Goal: Find specific page/section: Find specific page/section

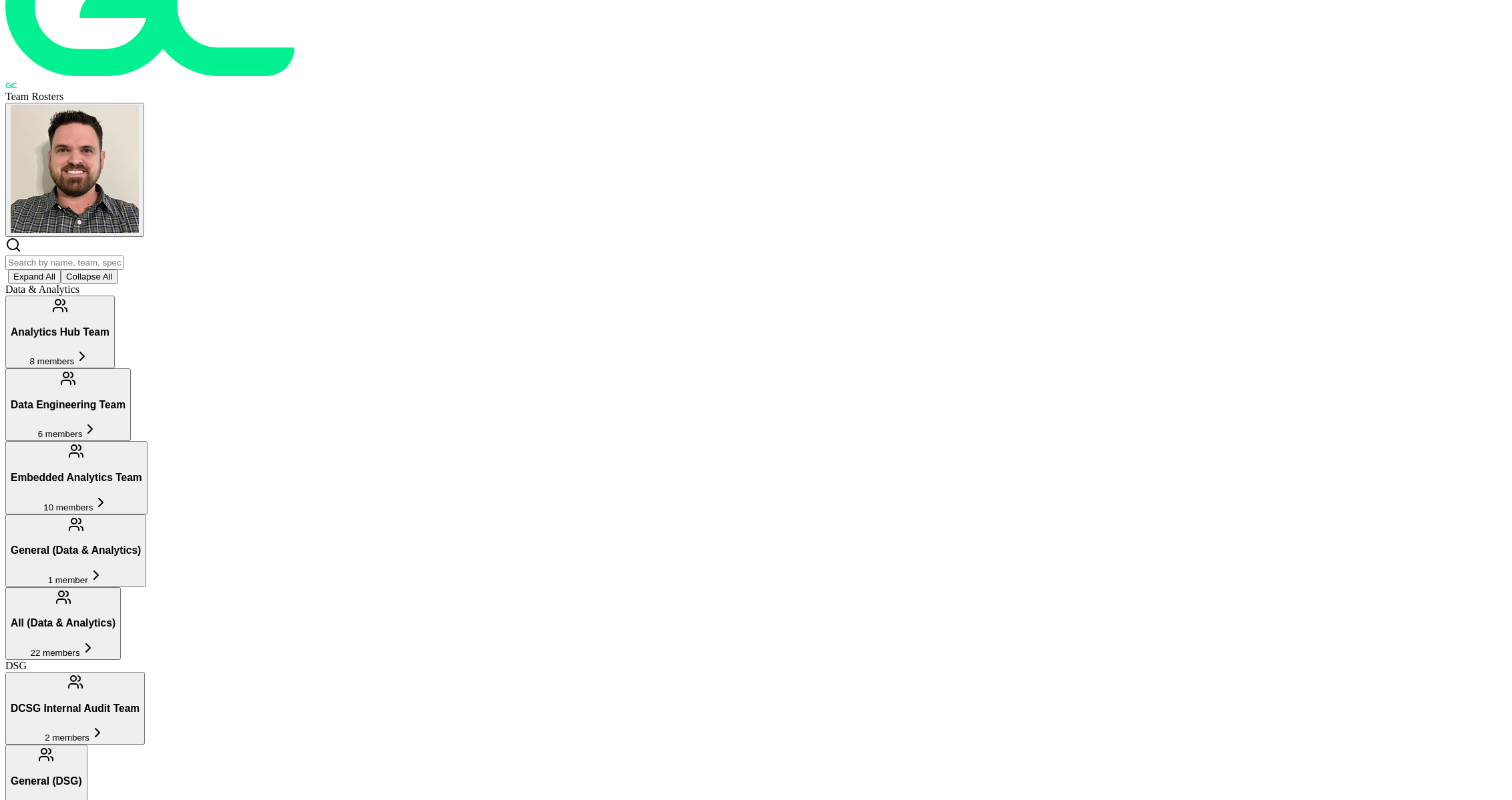
scroll to position [79, 0]
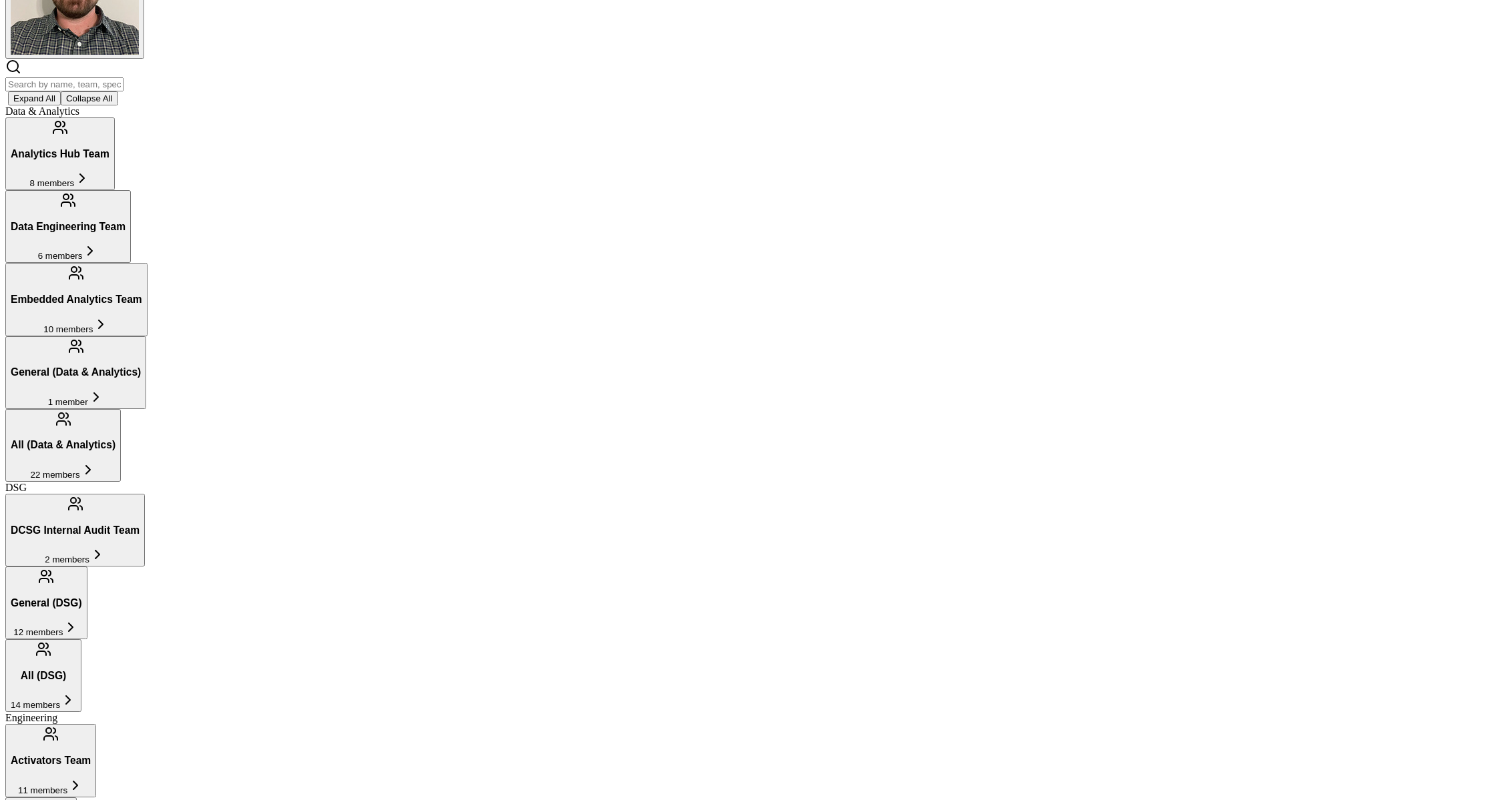
scroll to position [0, 0]
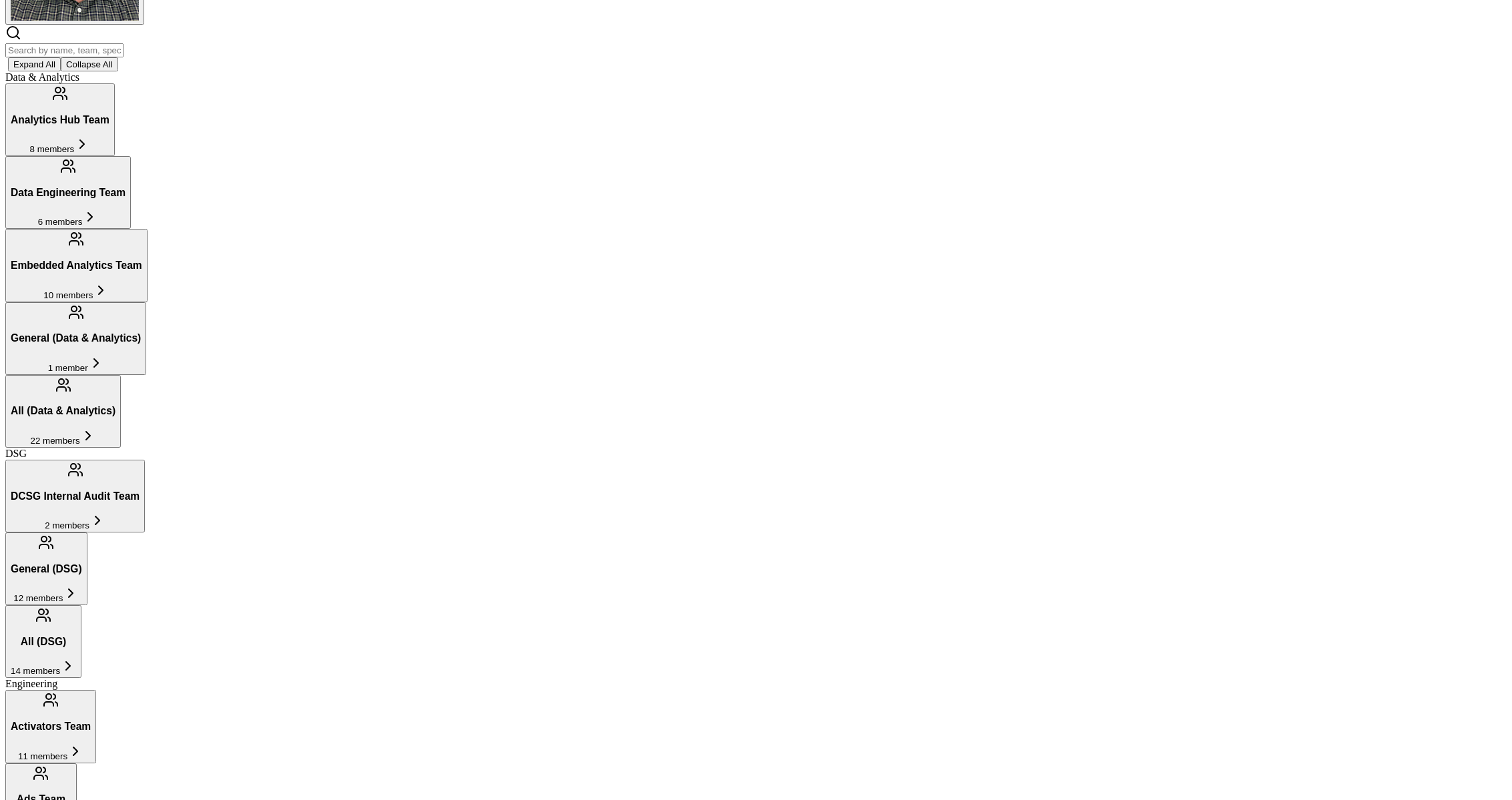
scroll to position [299, 0]
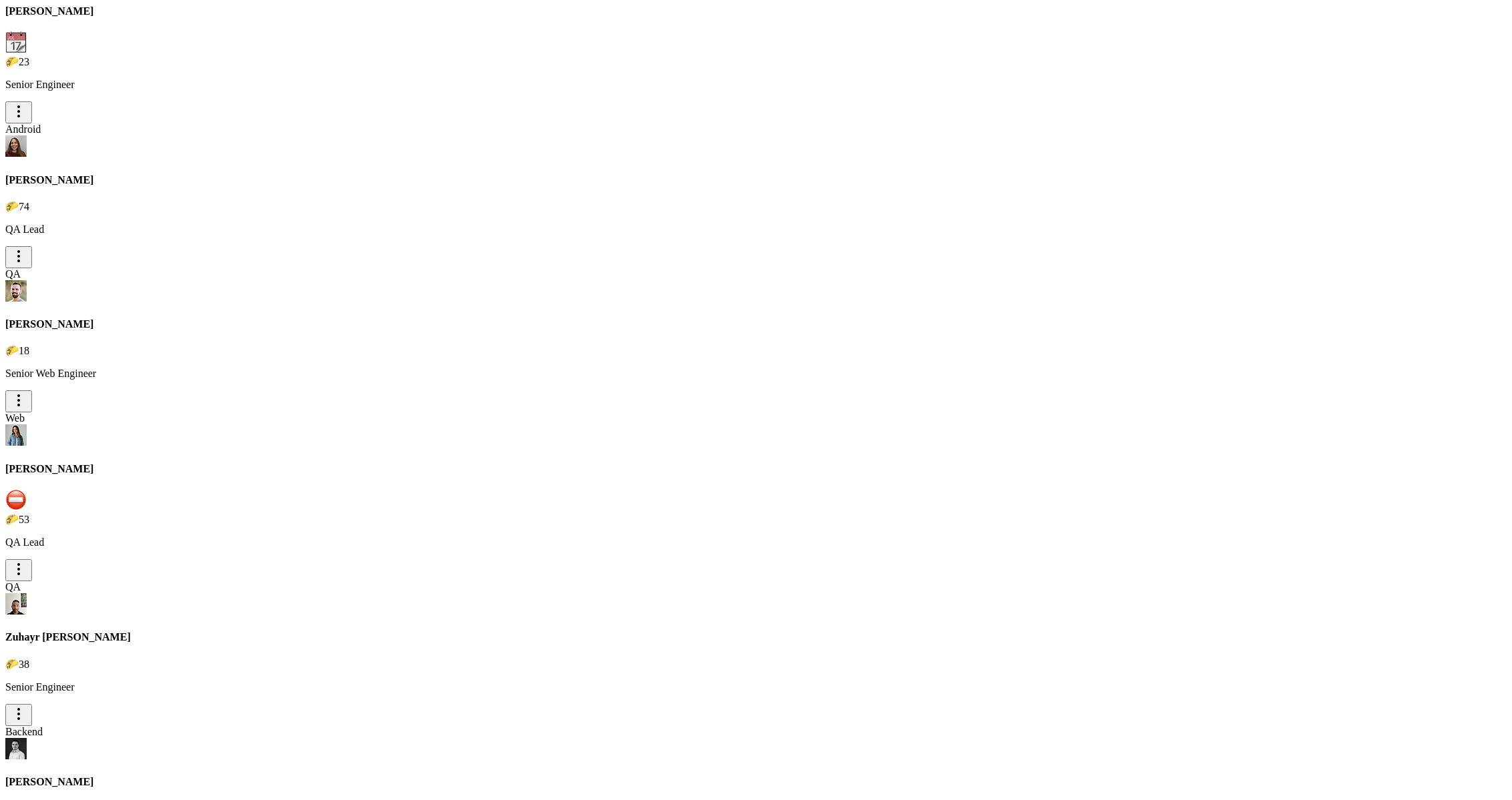
scroll to position [7413, 0]
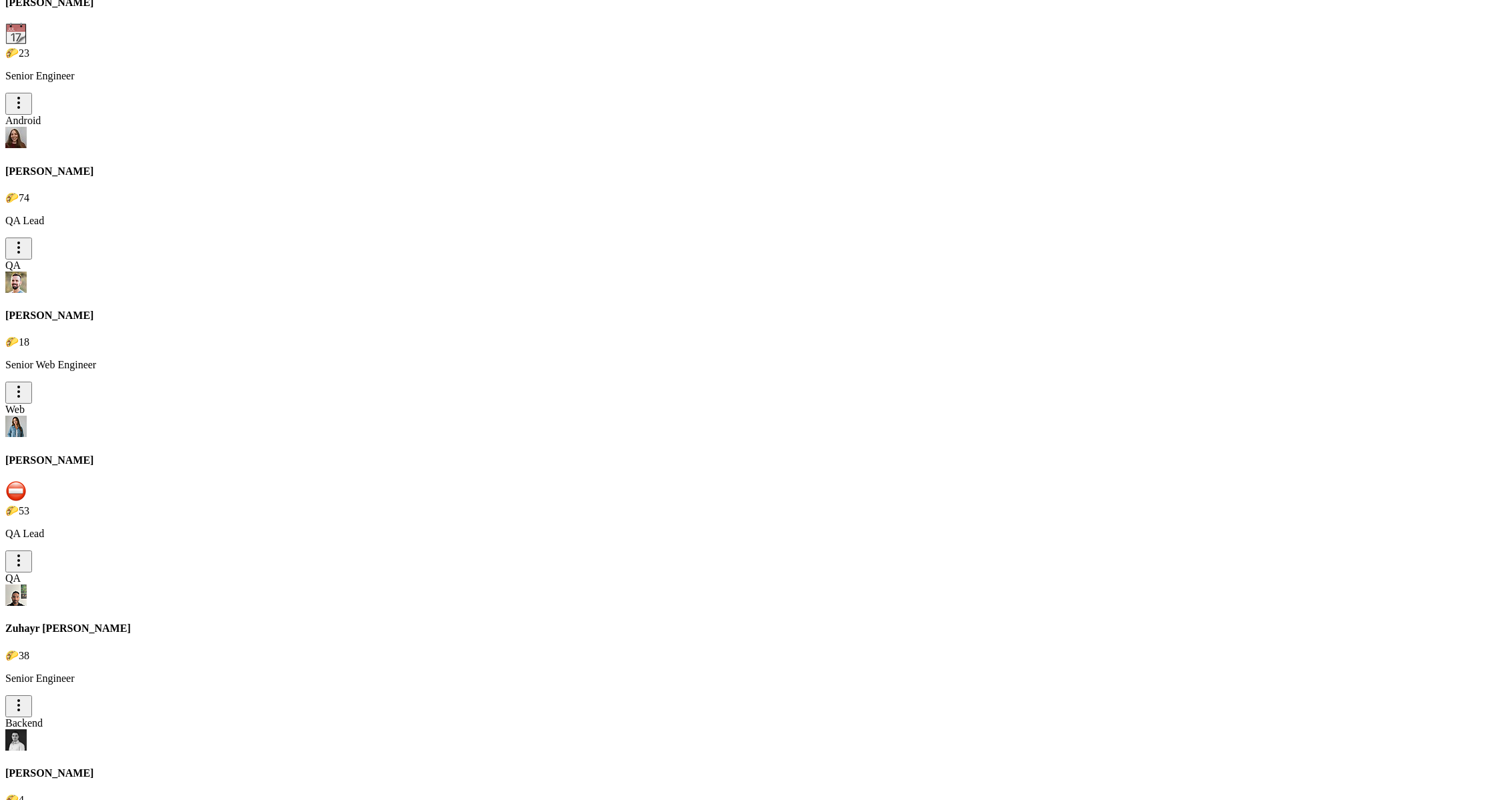
type input "lawe"
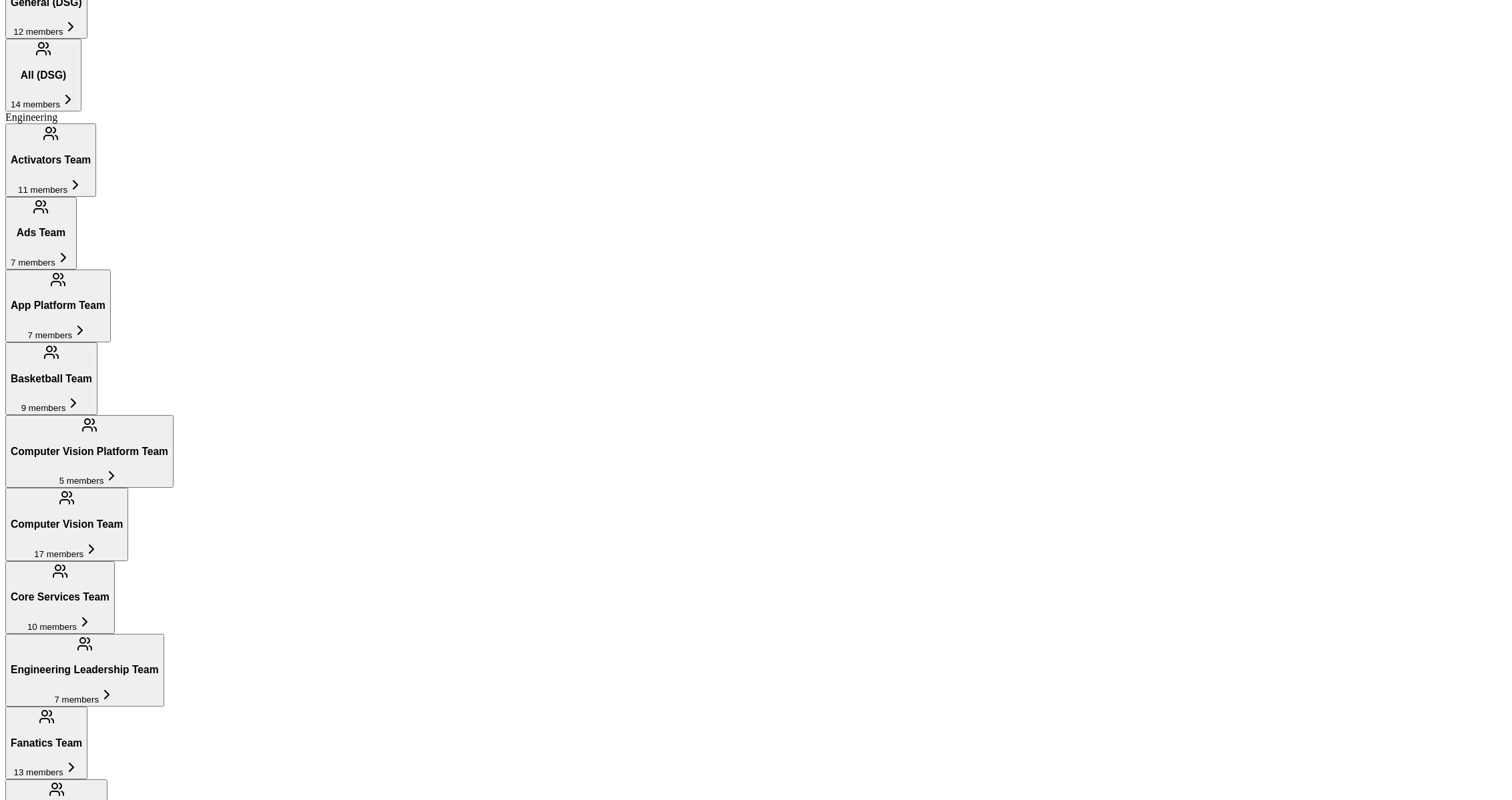
scroll to position [880, 0]
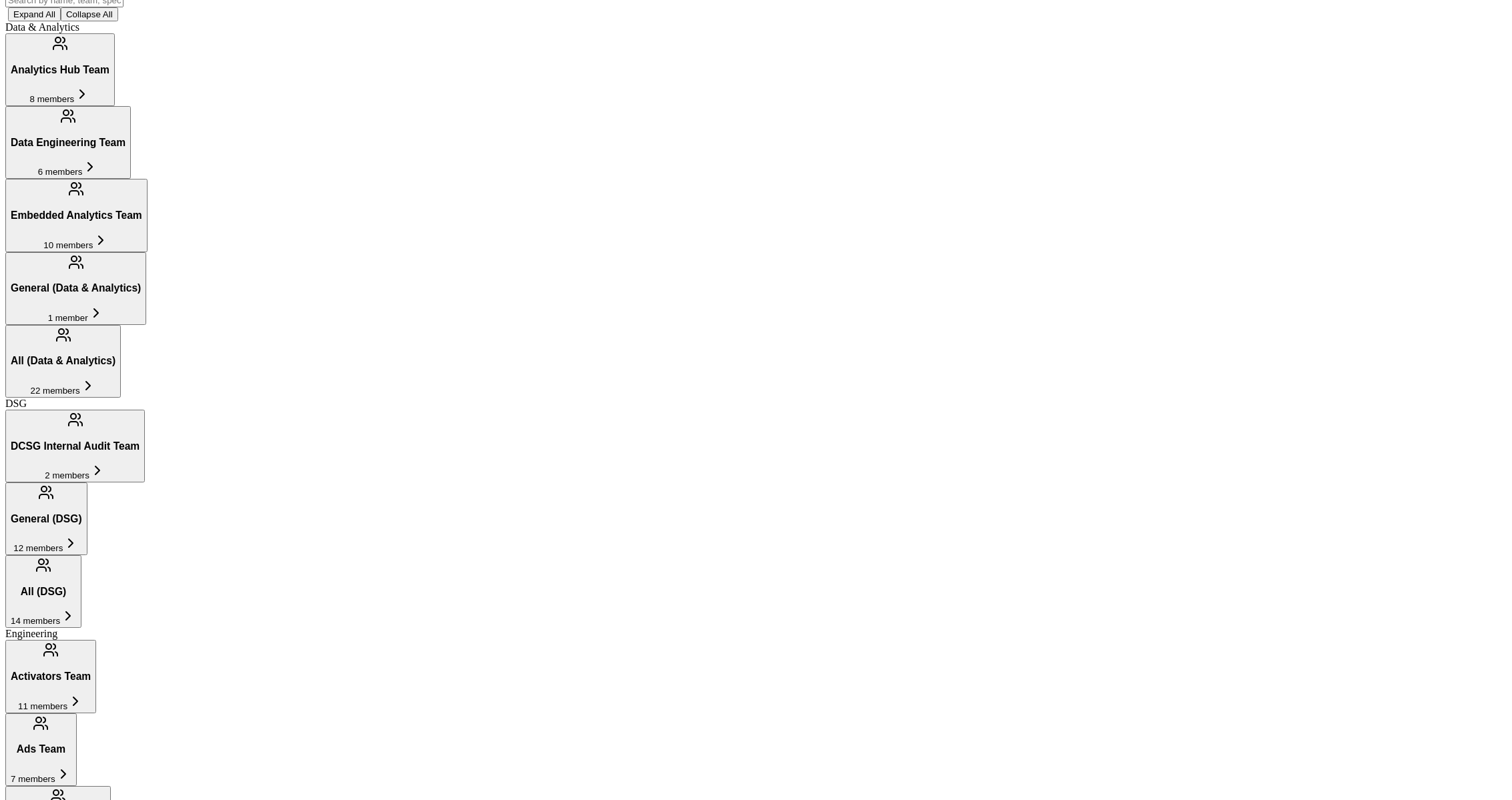
scroll to position [350, 0]
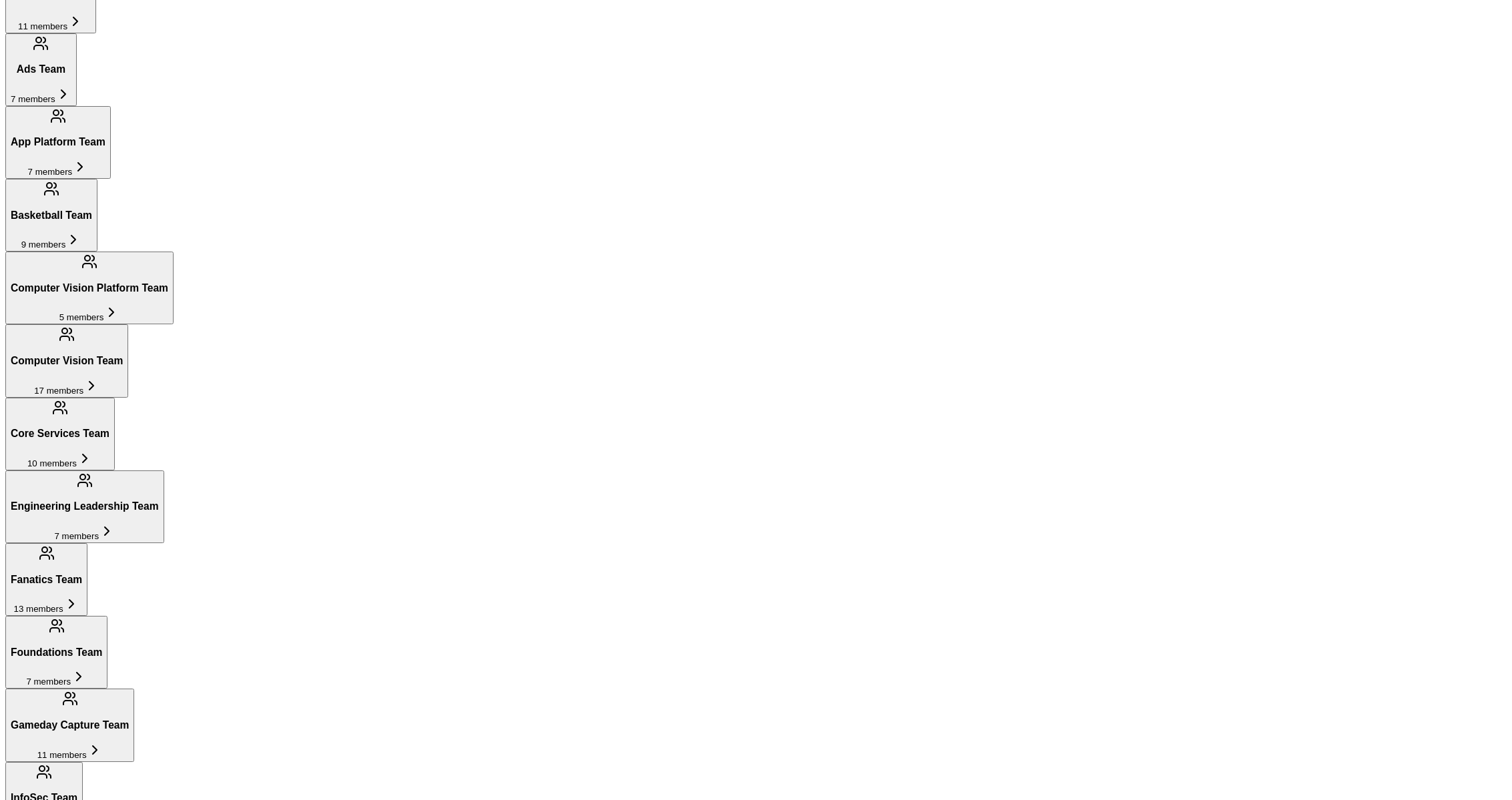
scroll to position [1021, 0]
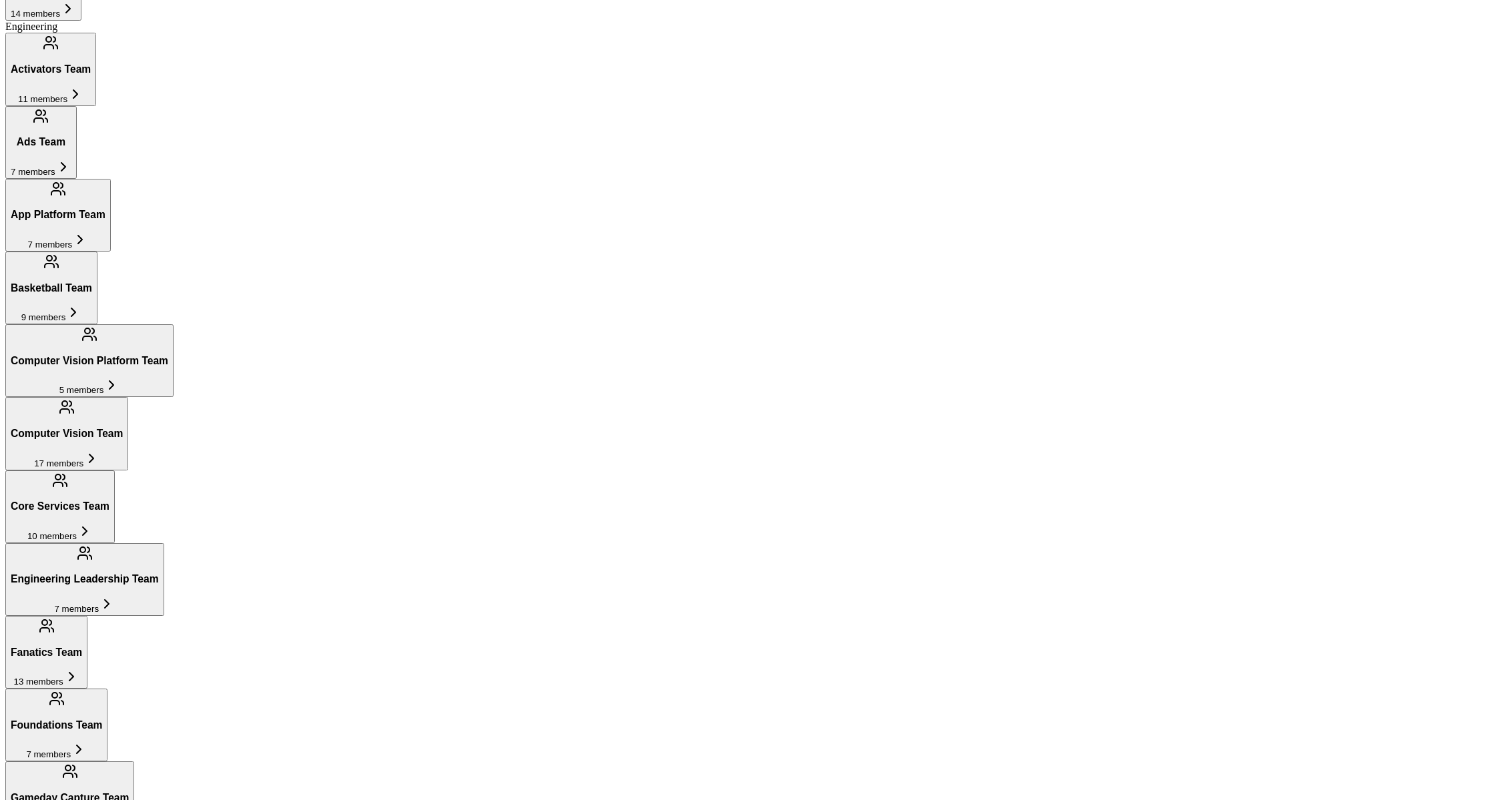
scroll to position [1426, 0]
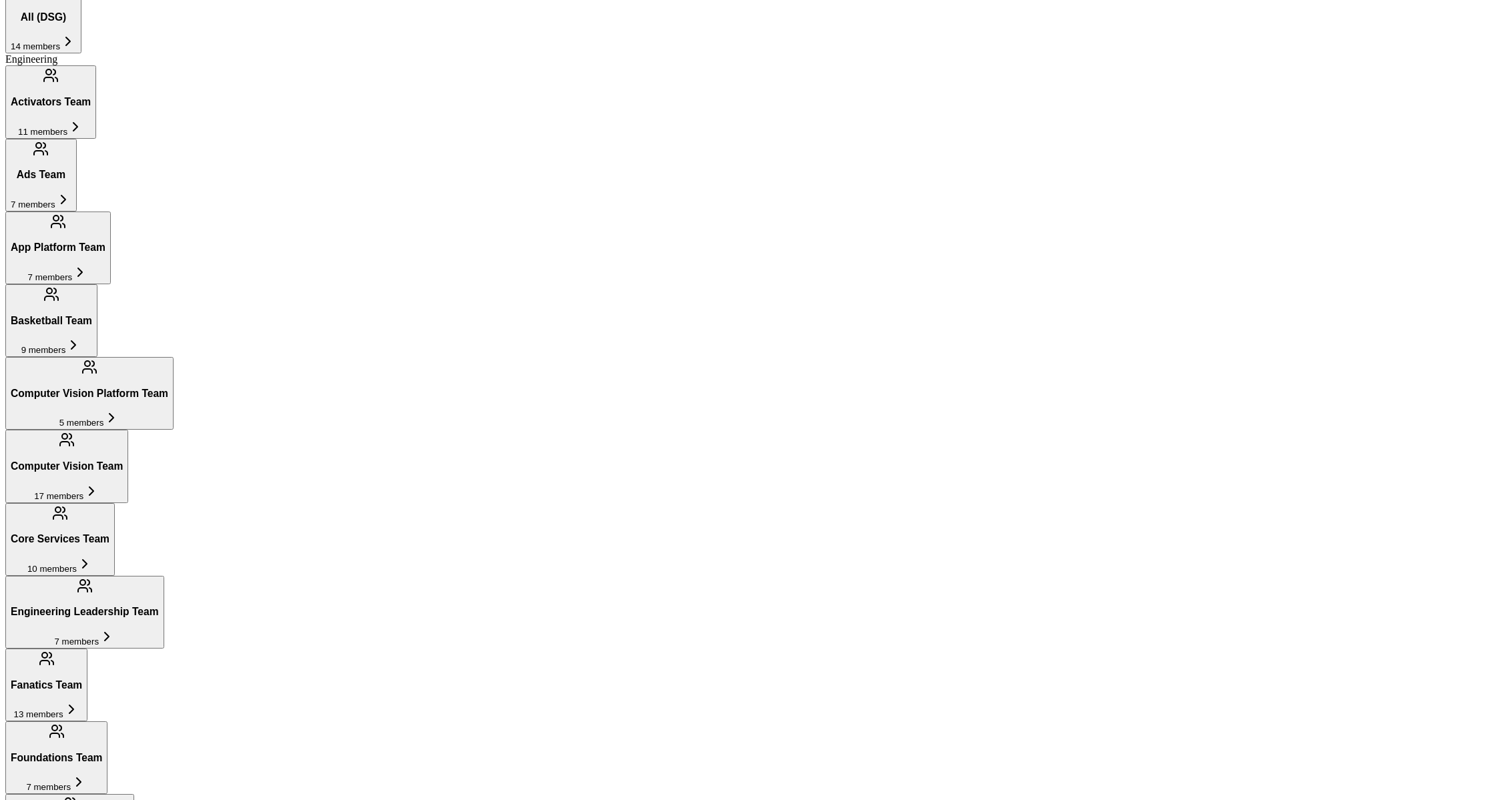
scroll to position [903, 0]
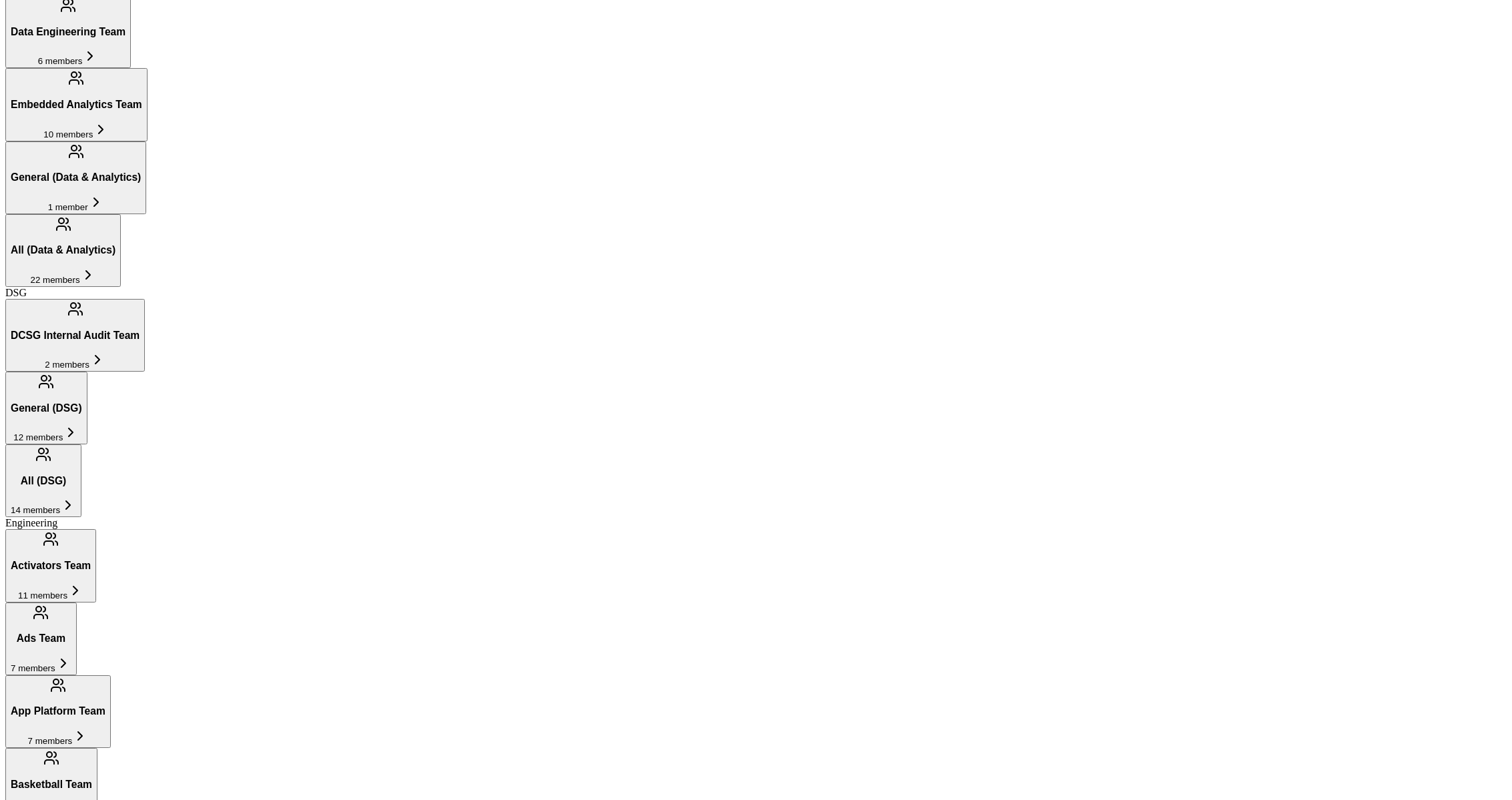
scroll to position [456, 0]
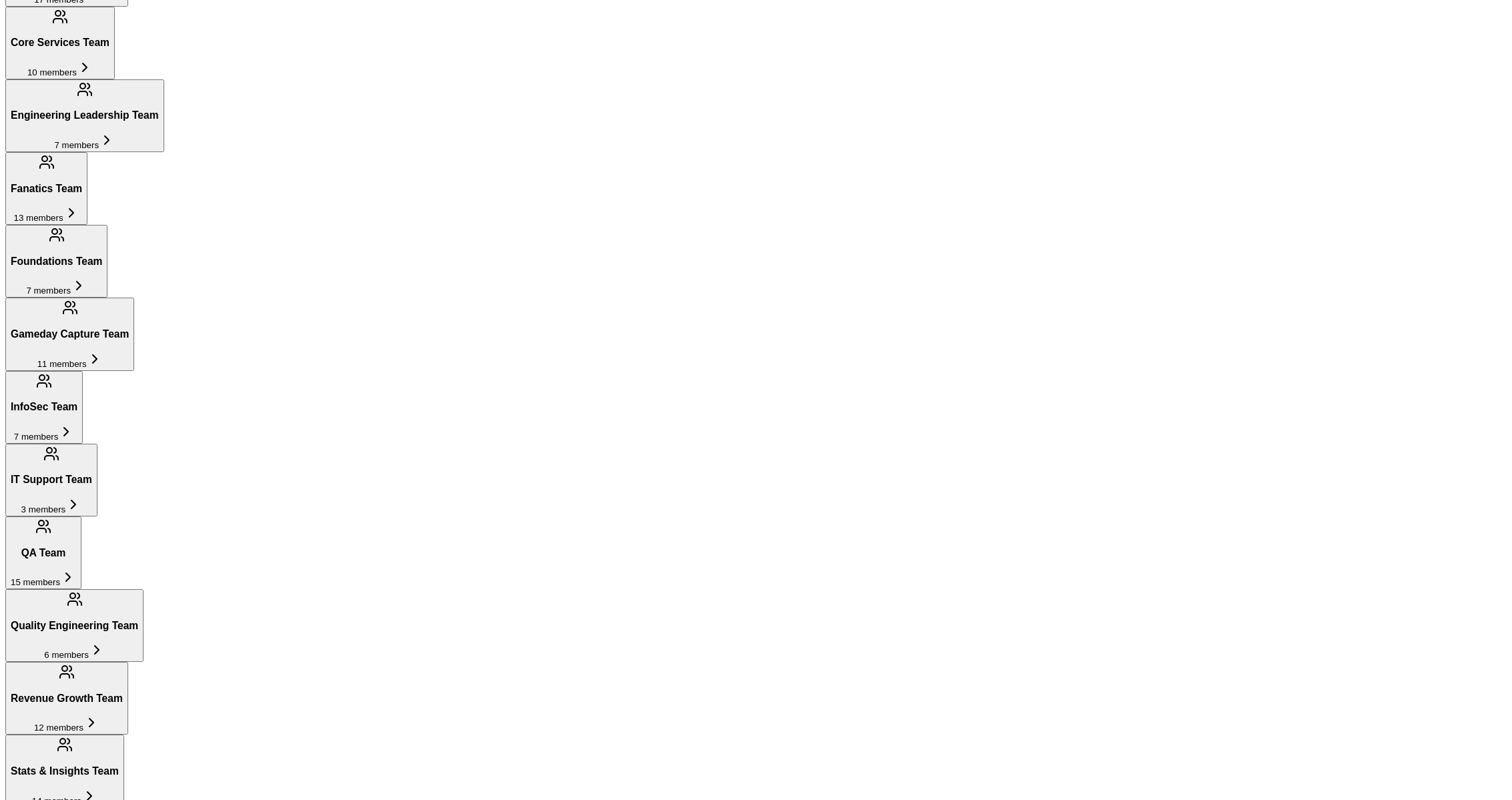
scroll to position [0, 0]
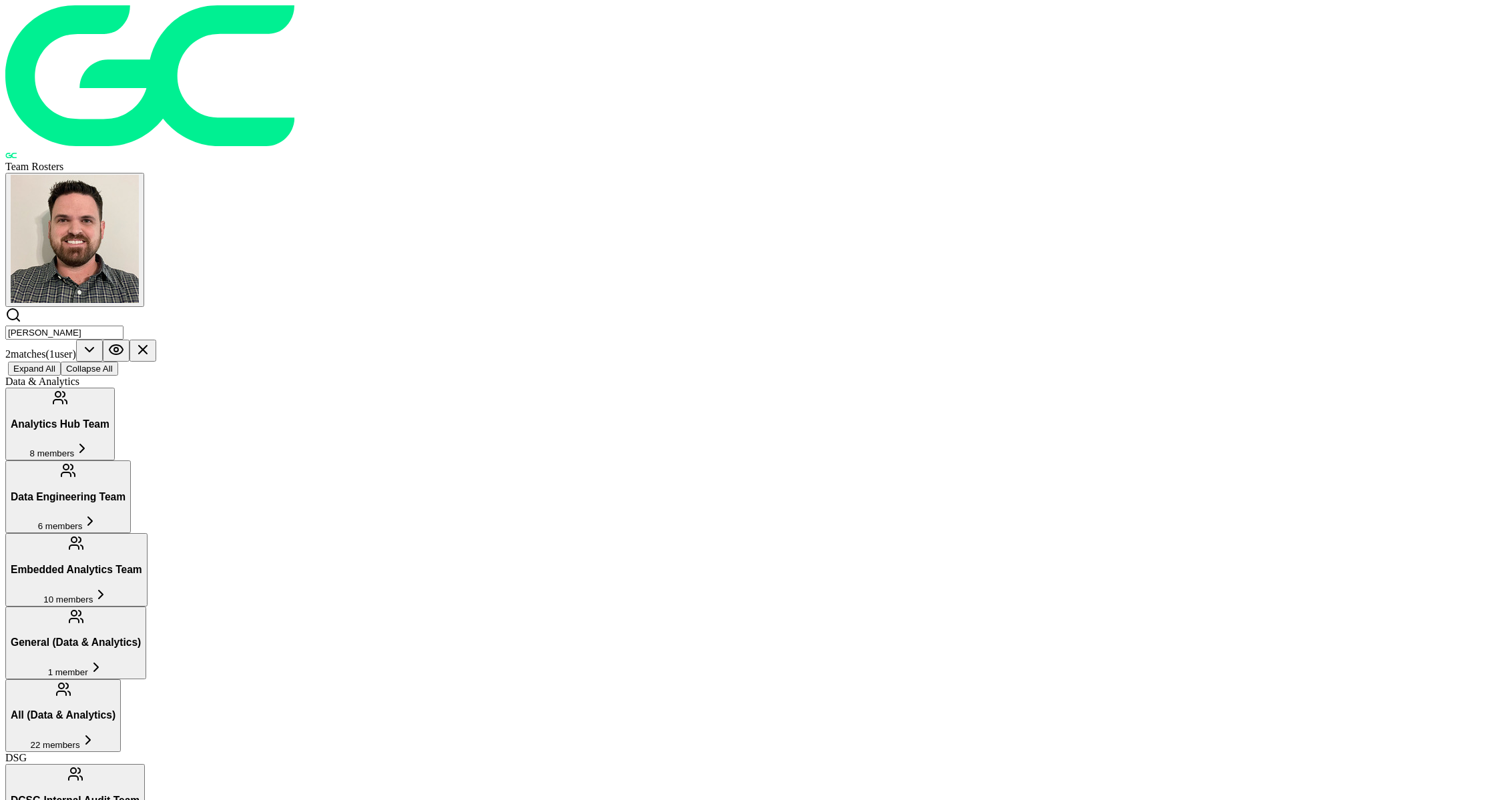
click at [123, 326] on input "[PERSON_NAME]" at bounding box center [64, 332] width 118 height 14
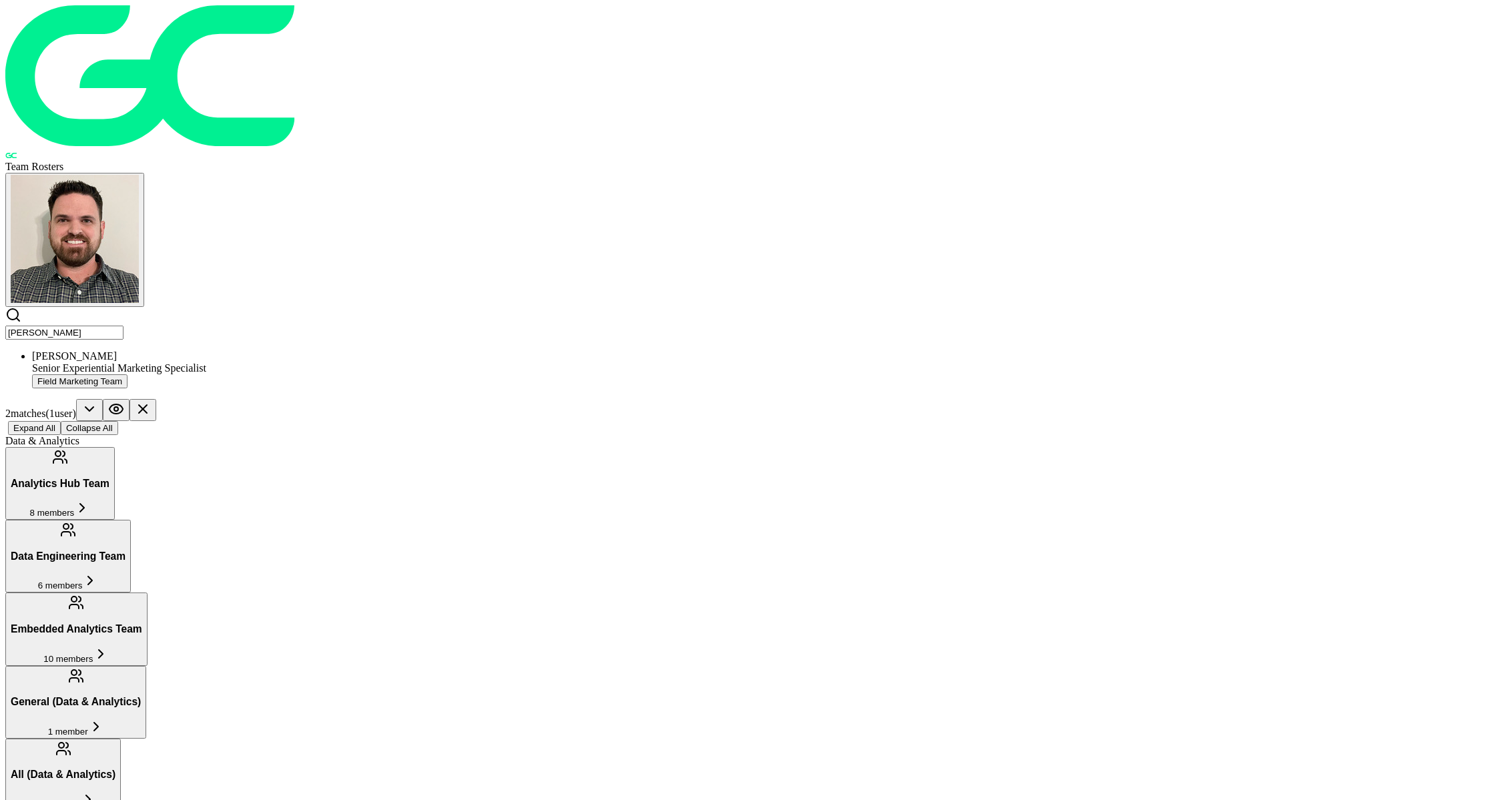
click at [123, 326] on input "[PERSON_NAME]" at bounding box center [64, 332] width 118 height 14
click at [522, 350] on div "Divine [PERSON_NAME]" at bounding box center [769, 356] width 1474 height 12
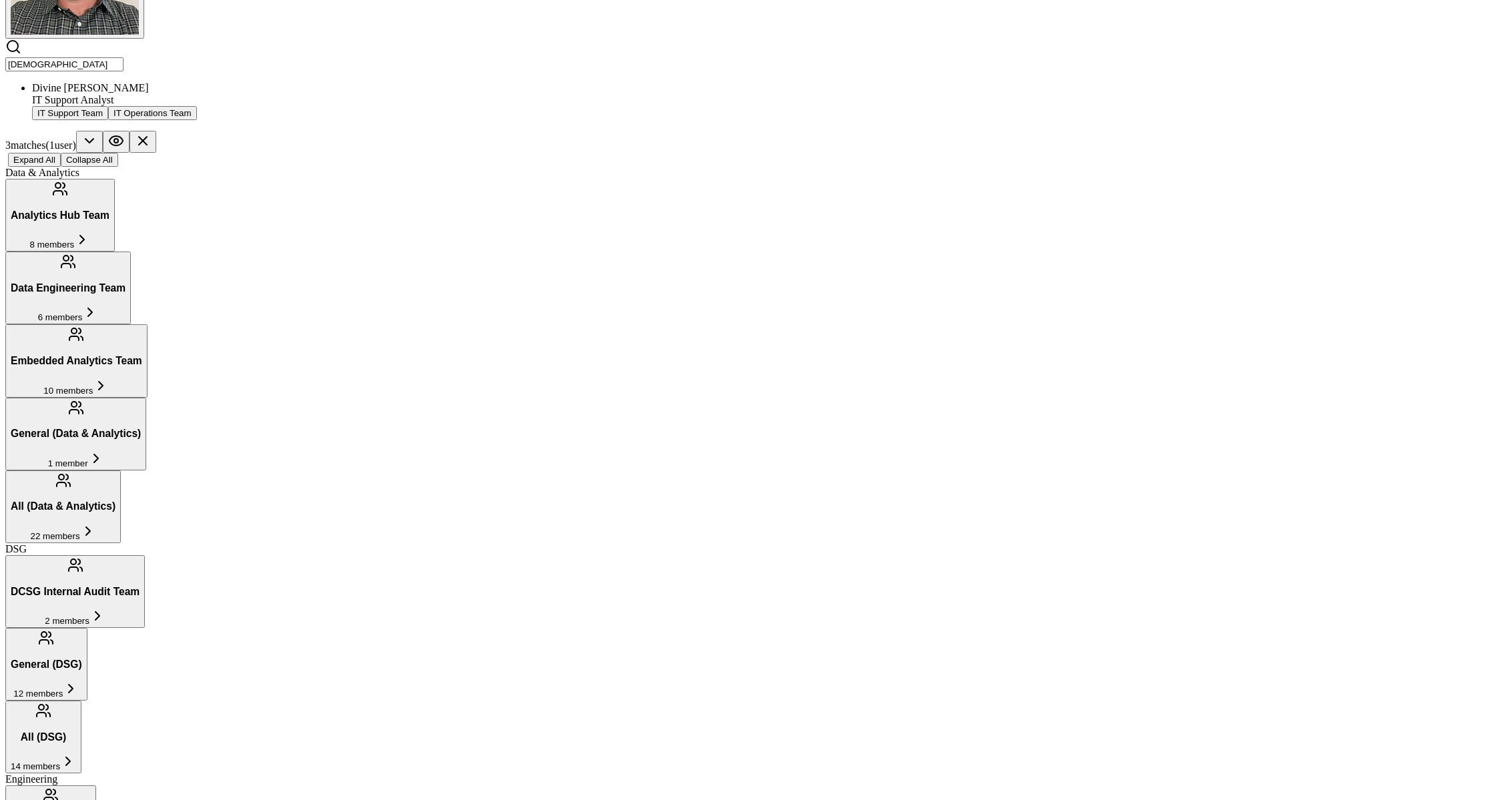
scroll to position [243, 0]
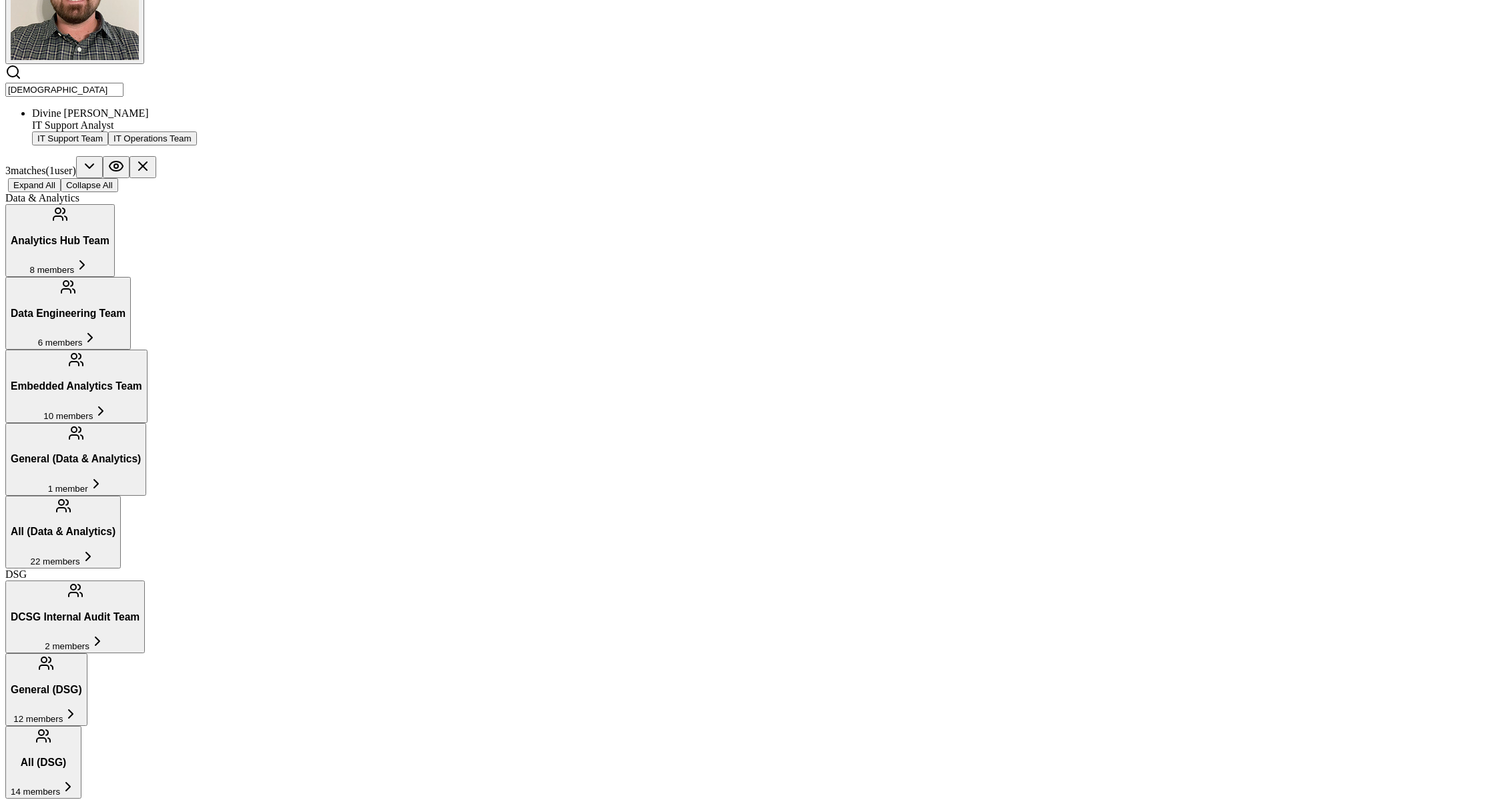
click at [123, 83] on input "[DEMOGRAPHIC_DATA]" at bounding box center [64, 90] width 118 height 14
type input "[PERSON_NAME]"
click at [500, 119] on div "Sr. Manager of Business Development" at bounding box center [769, 125] width 1474 height 12
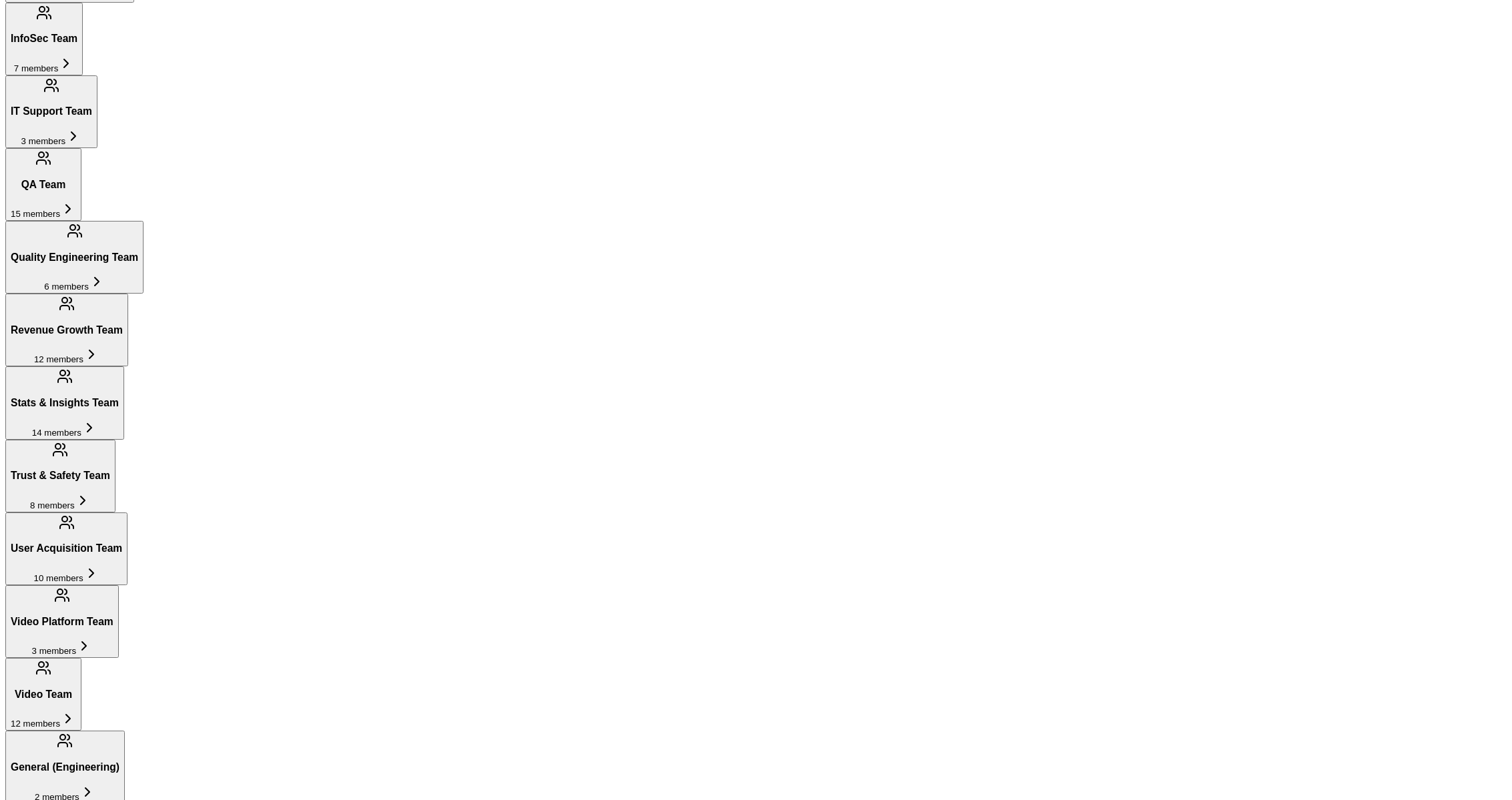
scroll to position [1991, 0]
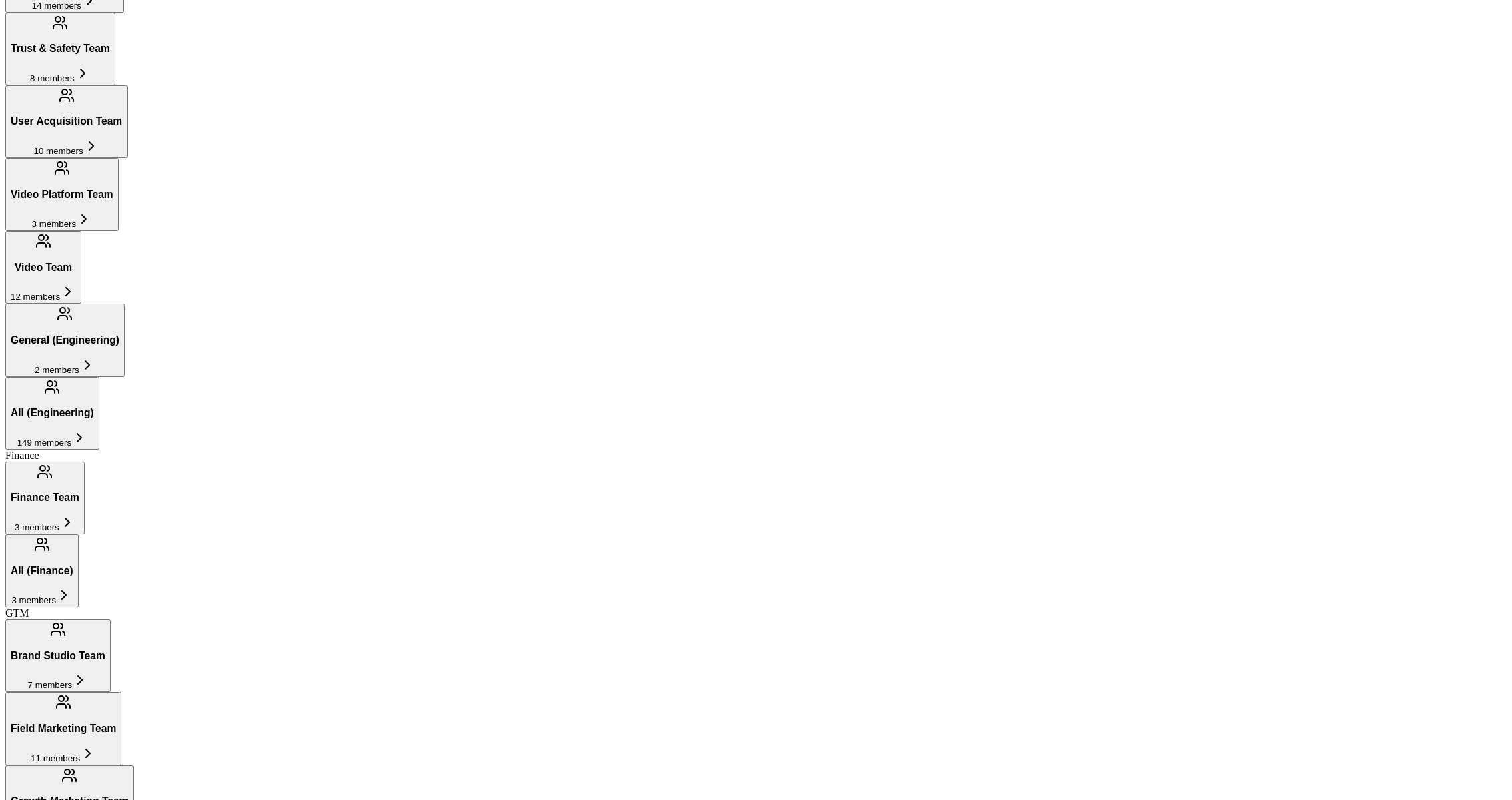
copy span "Strategy"
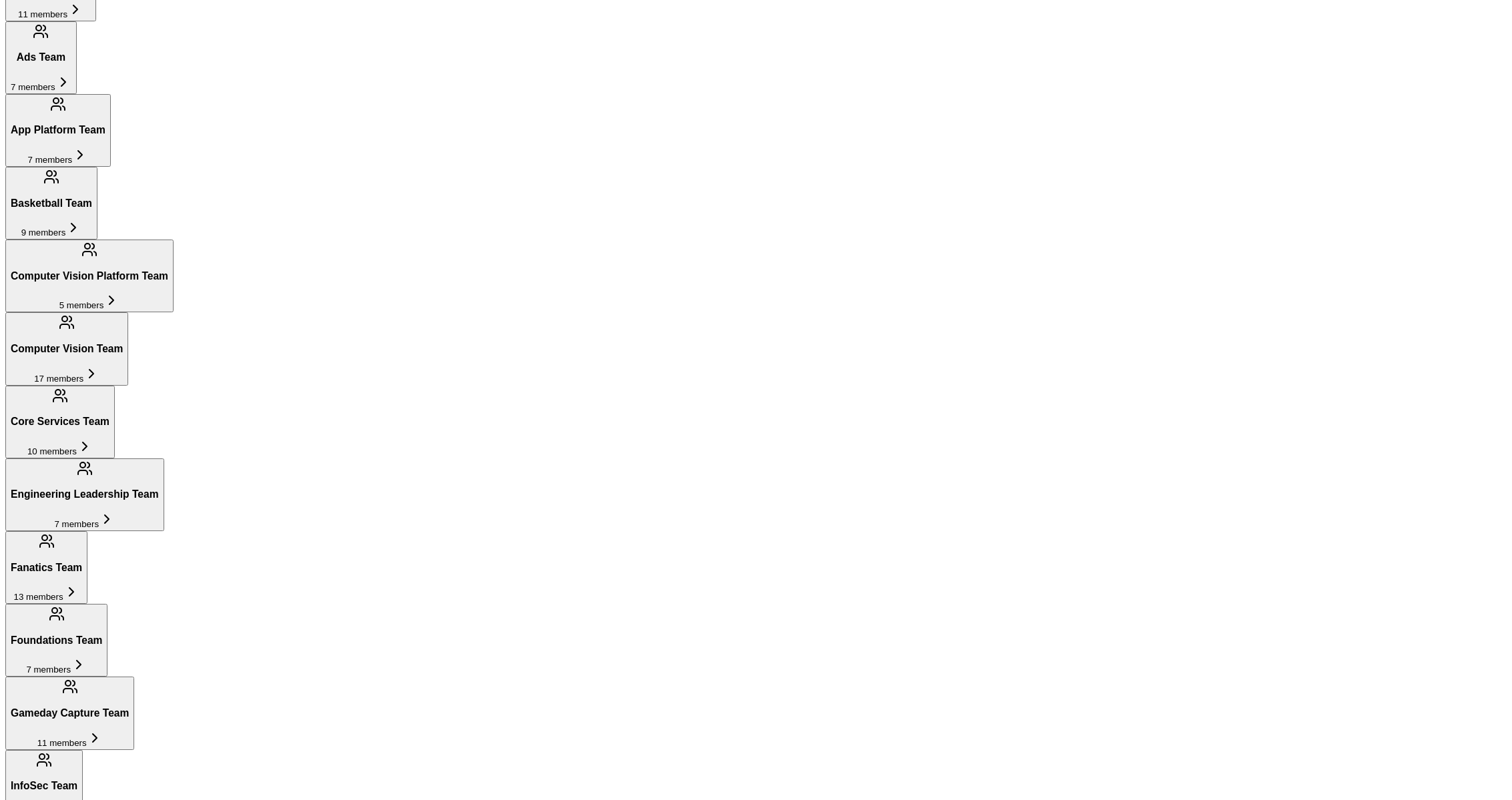
scroll to position [0, 0]
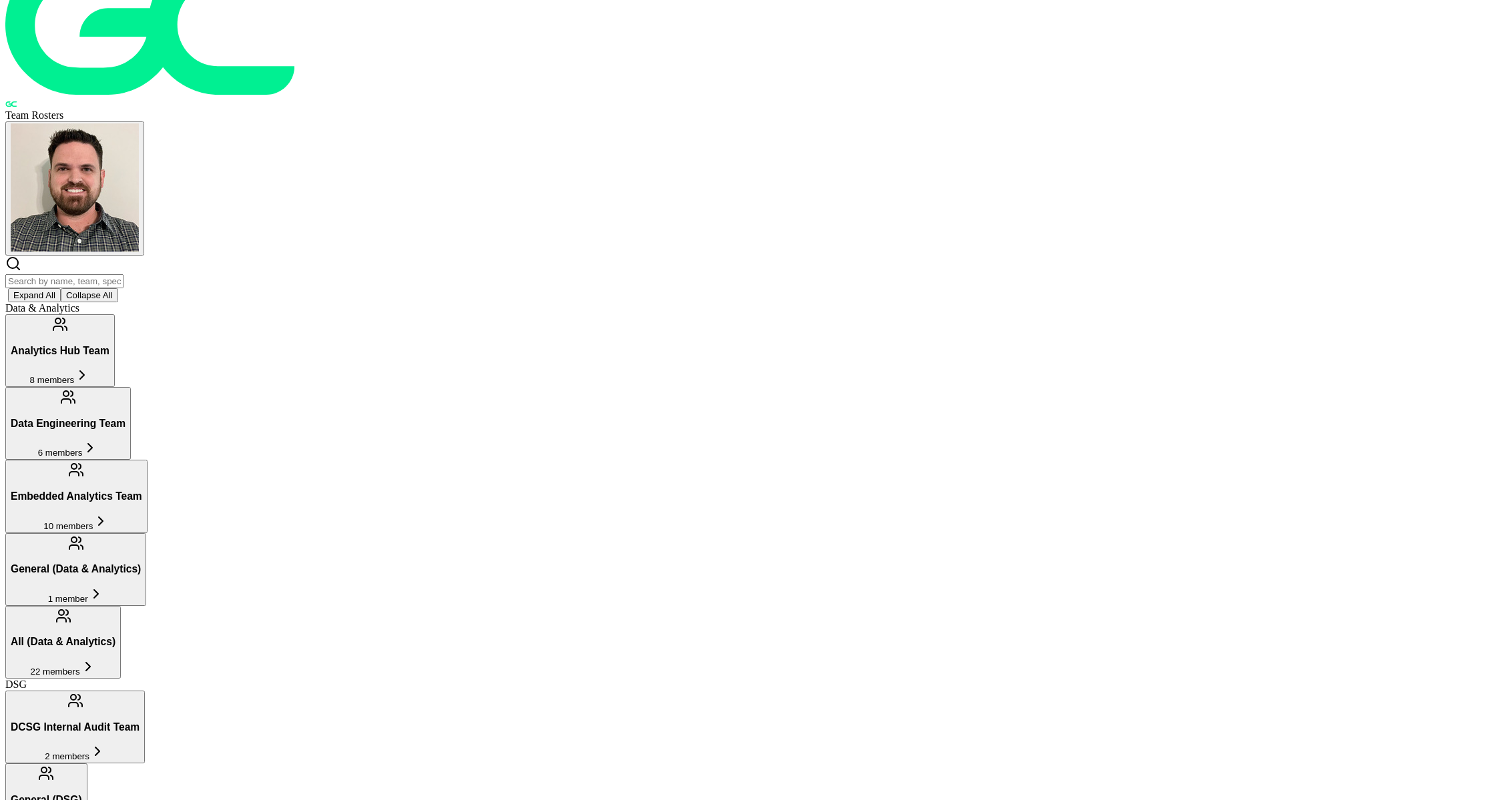
scroll to position [60, 0]
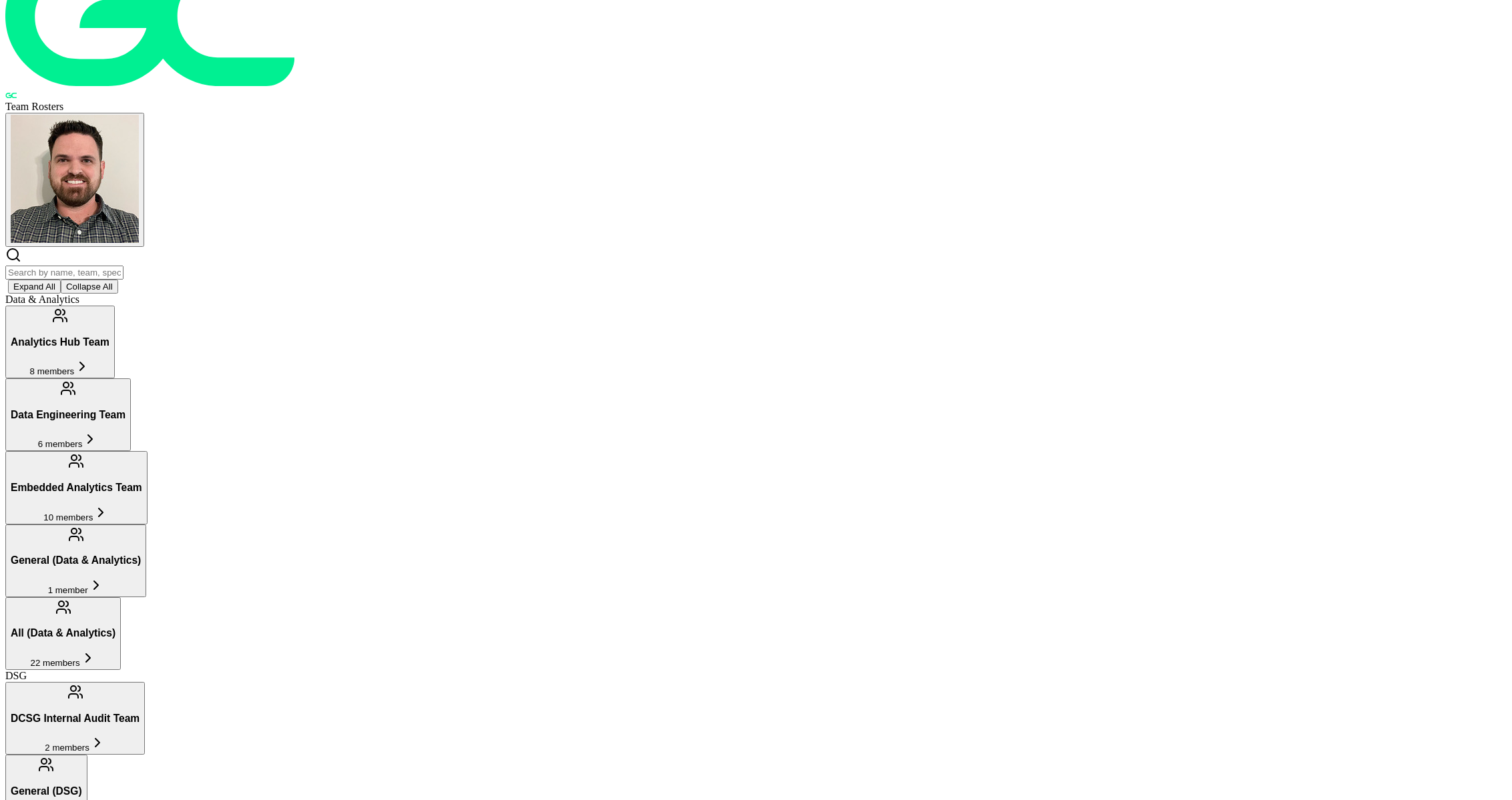
click at [89, 743] on span "2 members" at bounding box center [67, 748] width 45 height 10
click at [87, 755] on button "General (DSG) 12 members" at bounding box center [46, 791] width 82 height 73
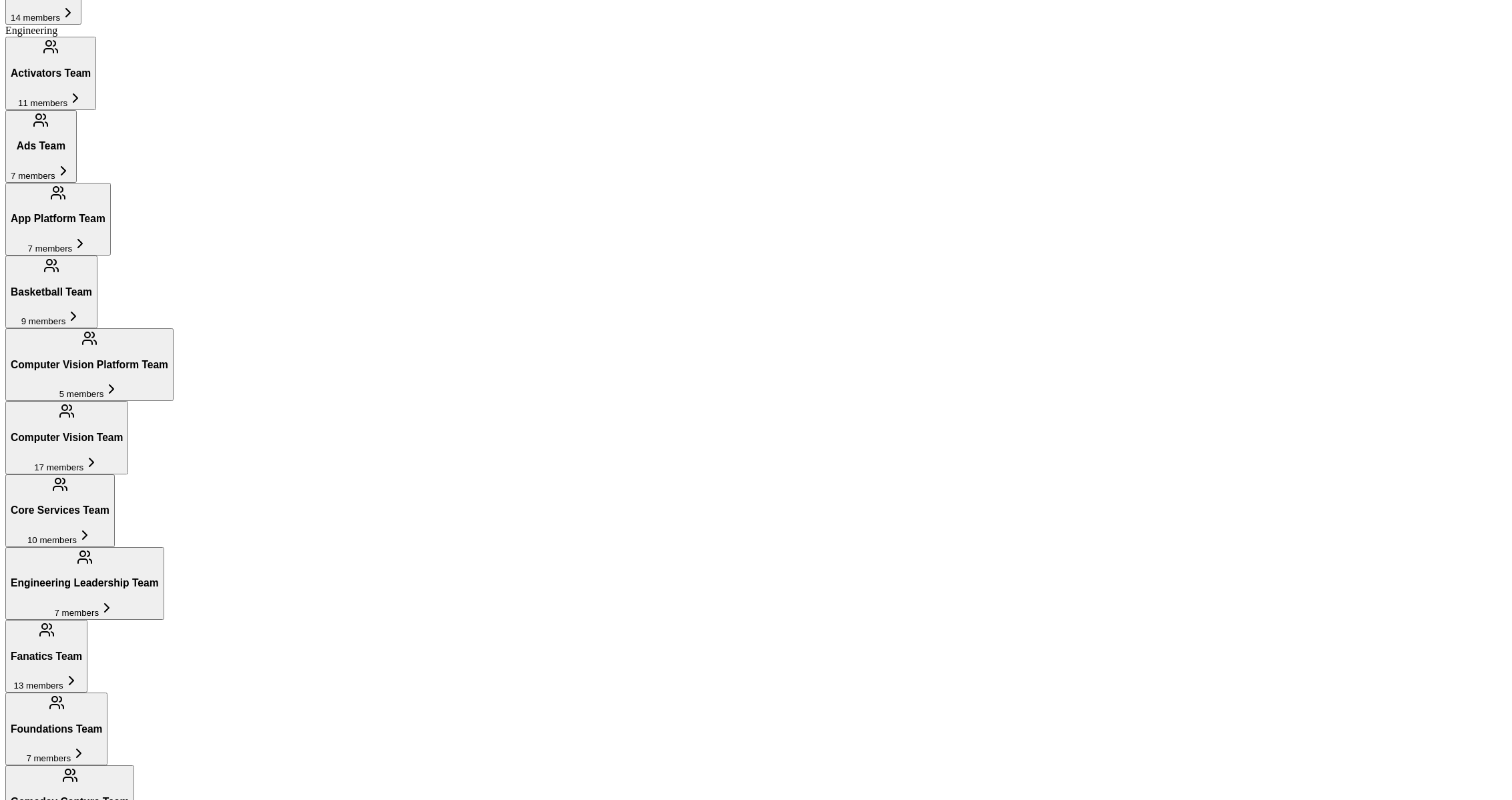
scroll to position [928, 0]
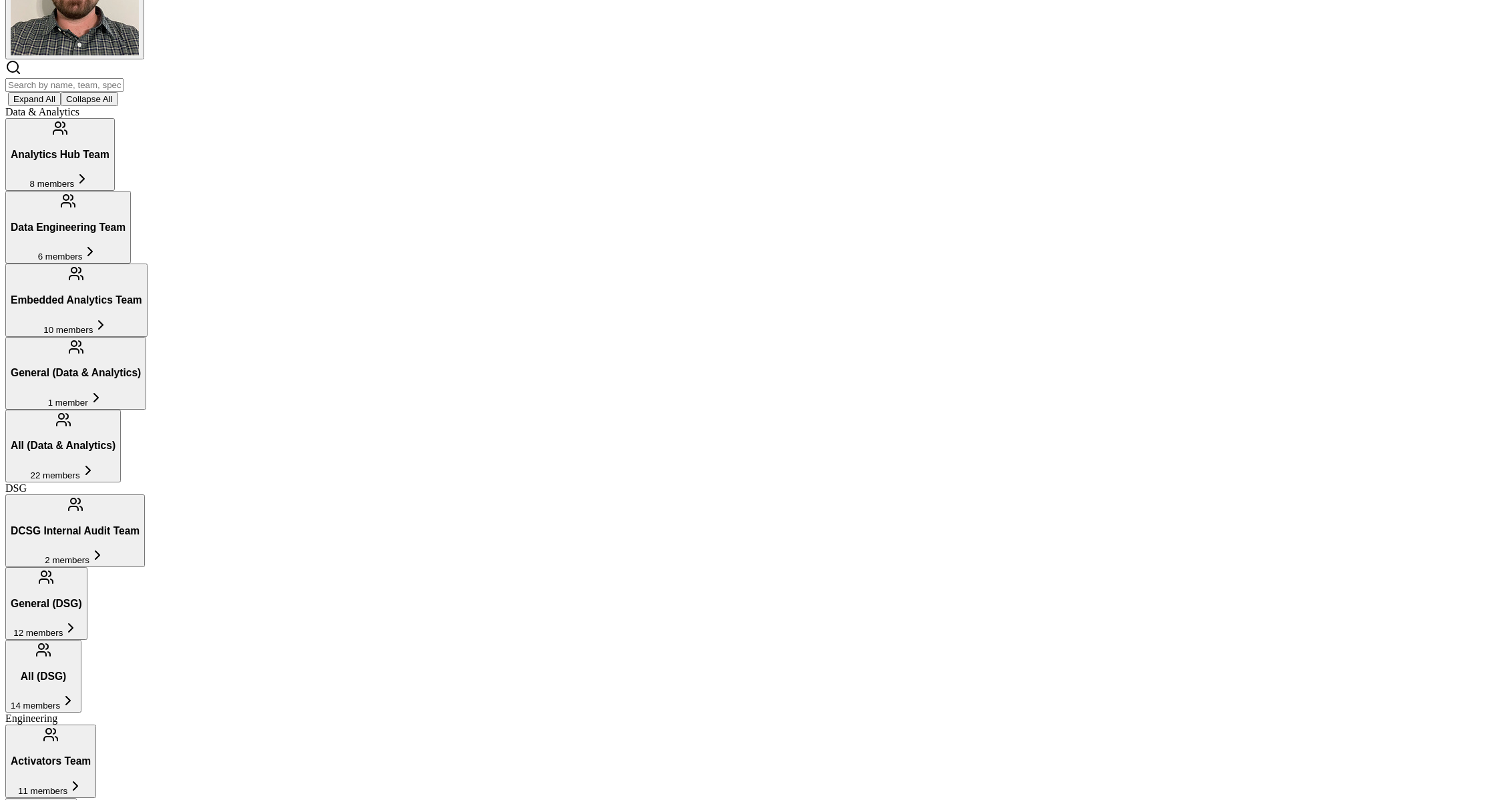
scroll to position [239, 0]
